Goal: Find specific page/section: Find specific page/section

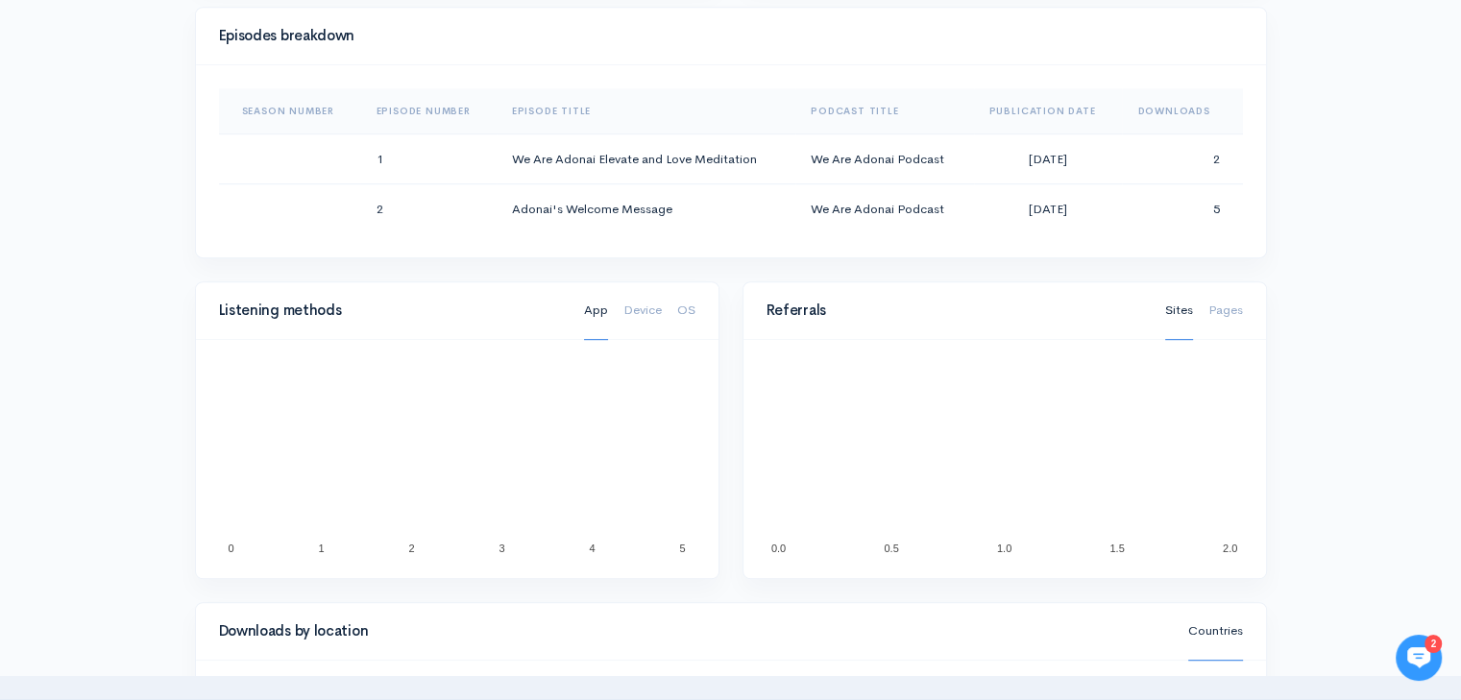
scroll to position [961, 0]
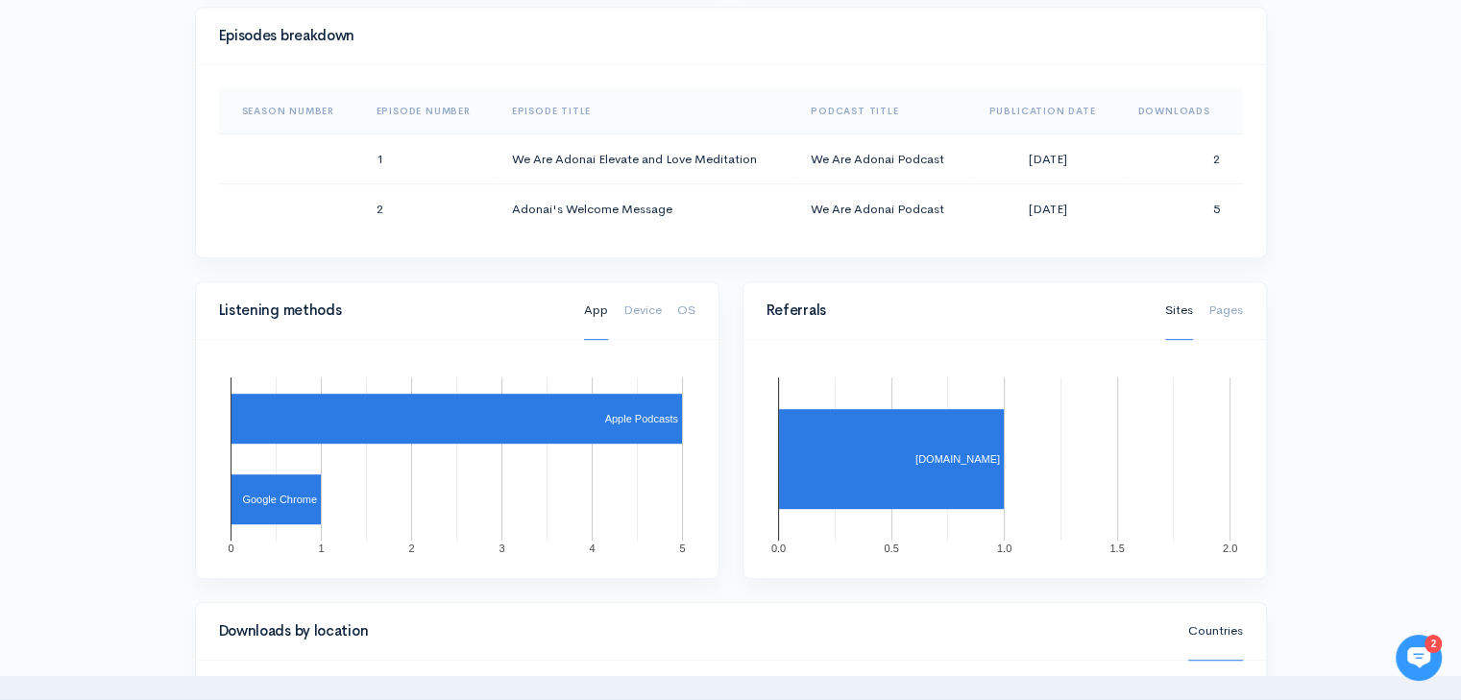
click at [1286, 235] on div "Help Notifications View all Your profile Team settings Default team Current Log…" at bounding box center [730, 233] width 1461 height 2388
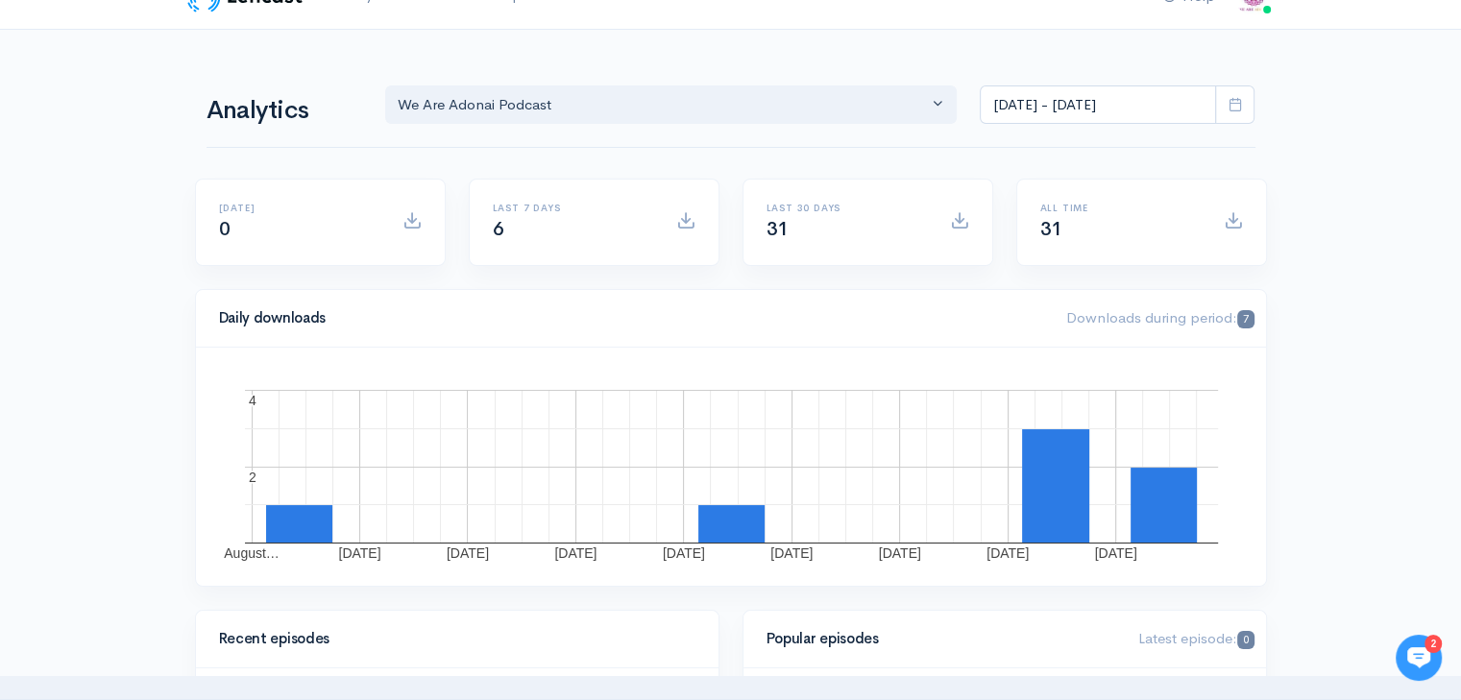
scroll to position [0, 0]
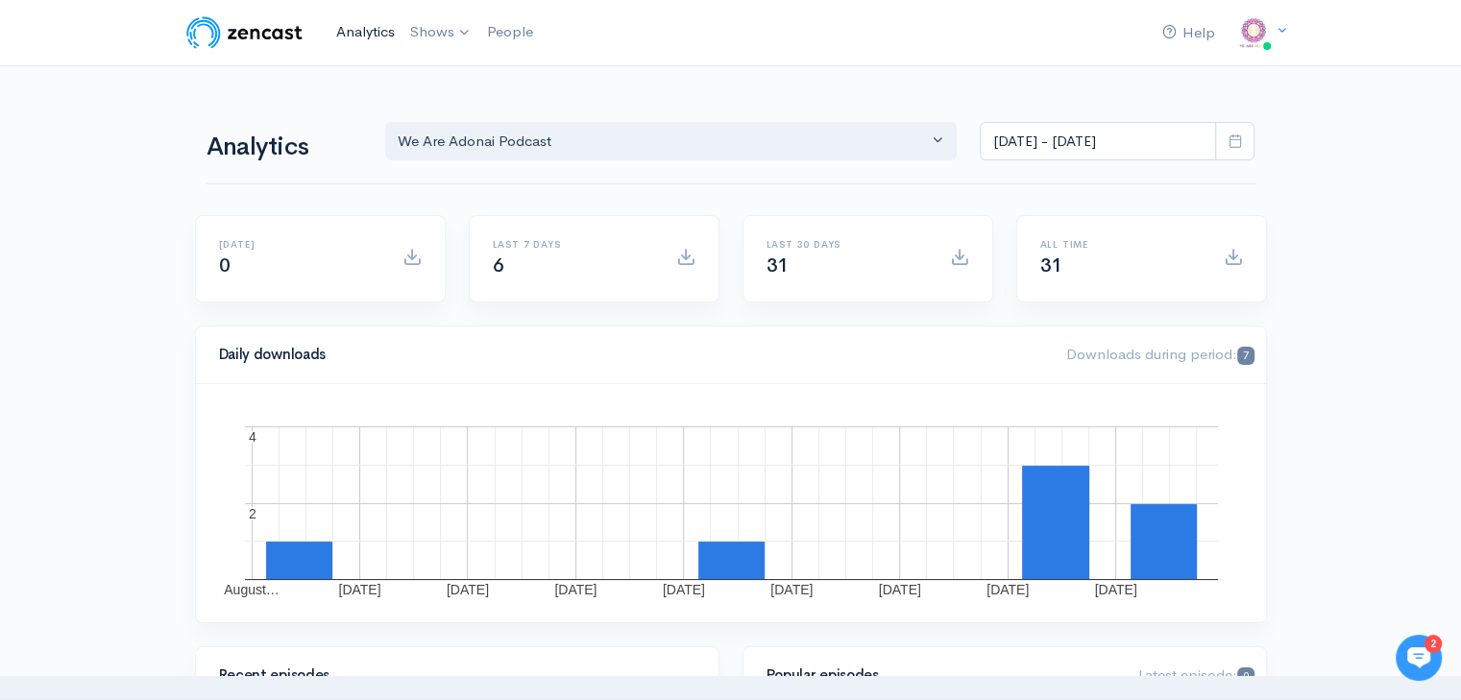
click at [365, 43] on link "Analytics" at bounding box center [366, 32] width 74 height 41
click at [474, 82] on link "We Are Adonai Podcast" at bounding box center [504, 79] width 200 height 34
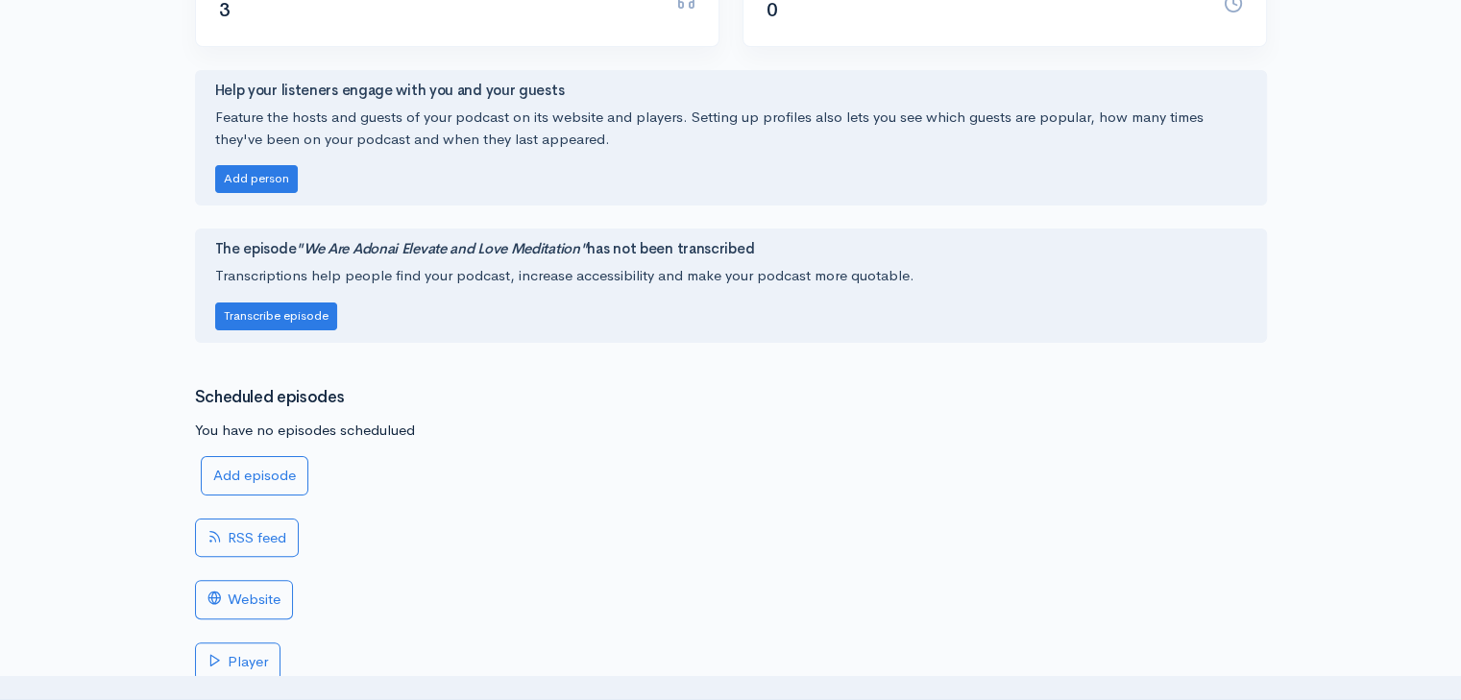
scroll to position [15, 0]
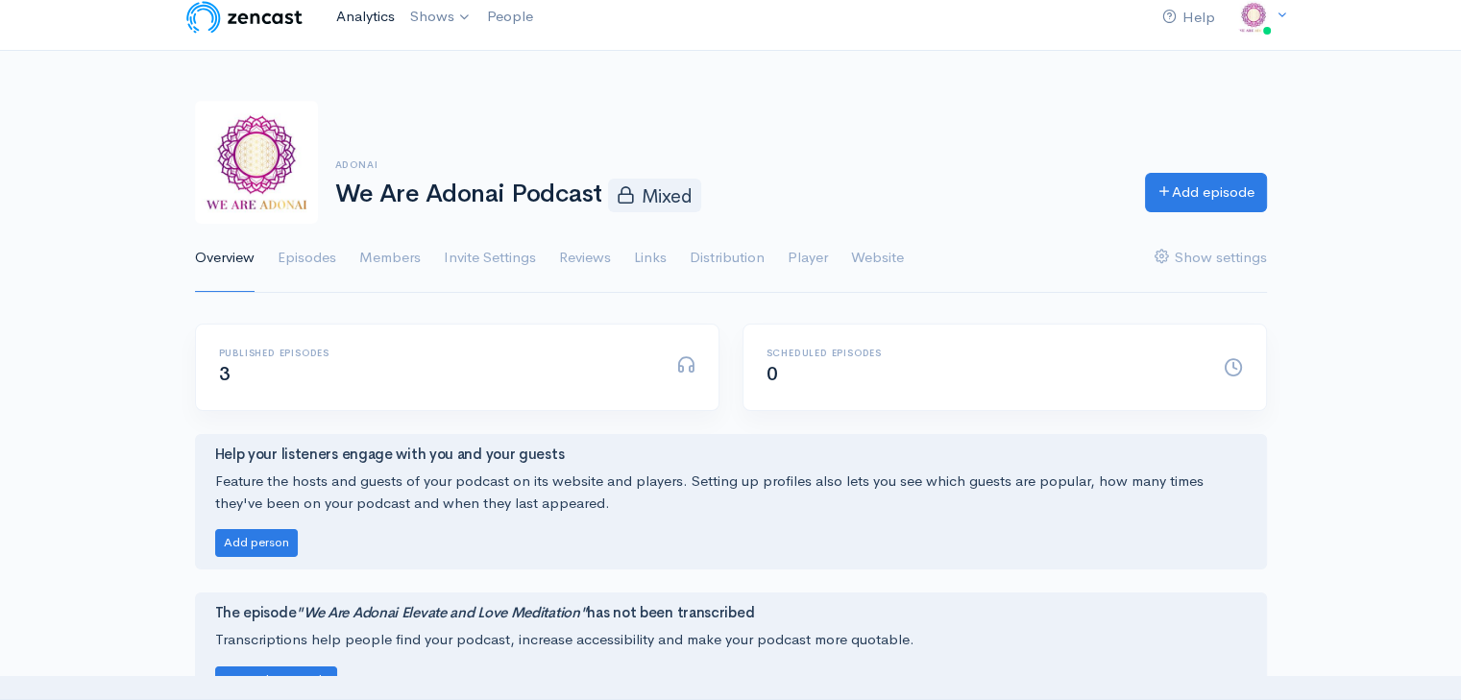
click at [349, 22] on link "Analytics" at bounding box center [366, 16] width 74 height 41
